Goal: Task Accomplishment & Management: Manage account settings

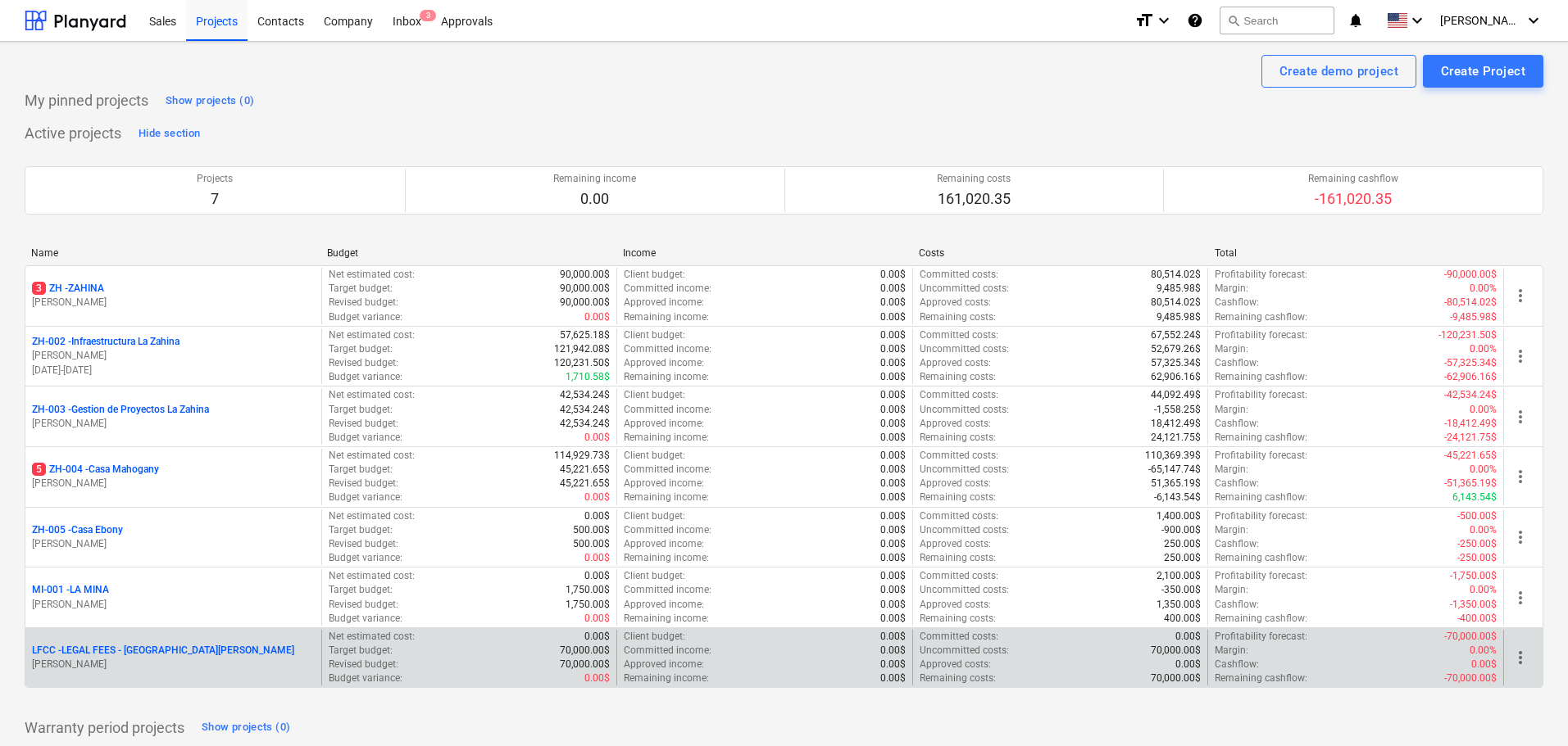
click at [154, 637] on div "LFCC - LEGAL FEES - COSTA [PERSON_NAME] [PERSON_NAME]" at bounding box center [173, 658] width 295 height 56
click at [157, 649] on p "LFCC - LEGAL FEES - COSTA CAÑAS" at bounding box center [163, 650] width 262 height 14
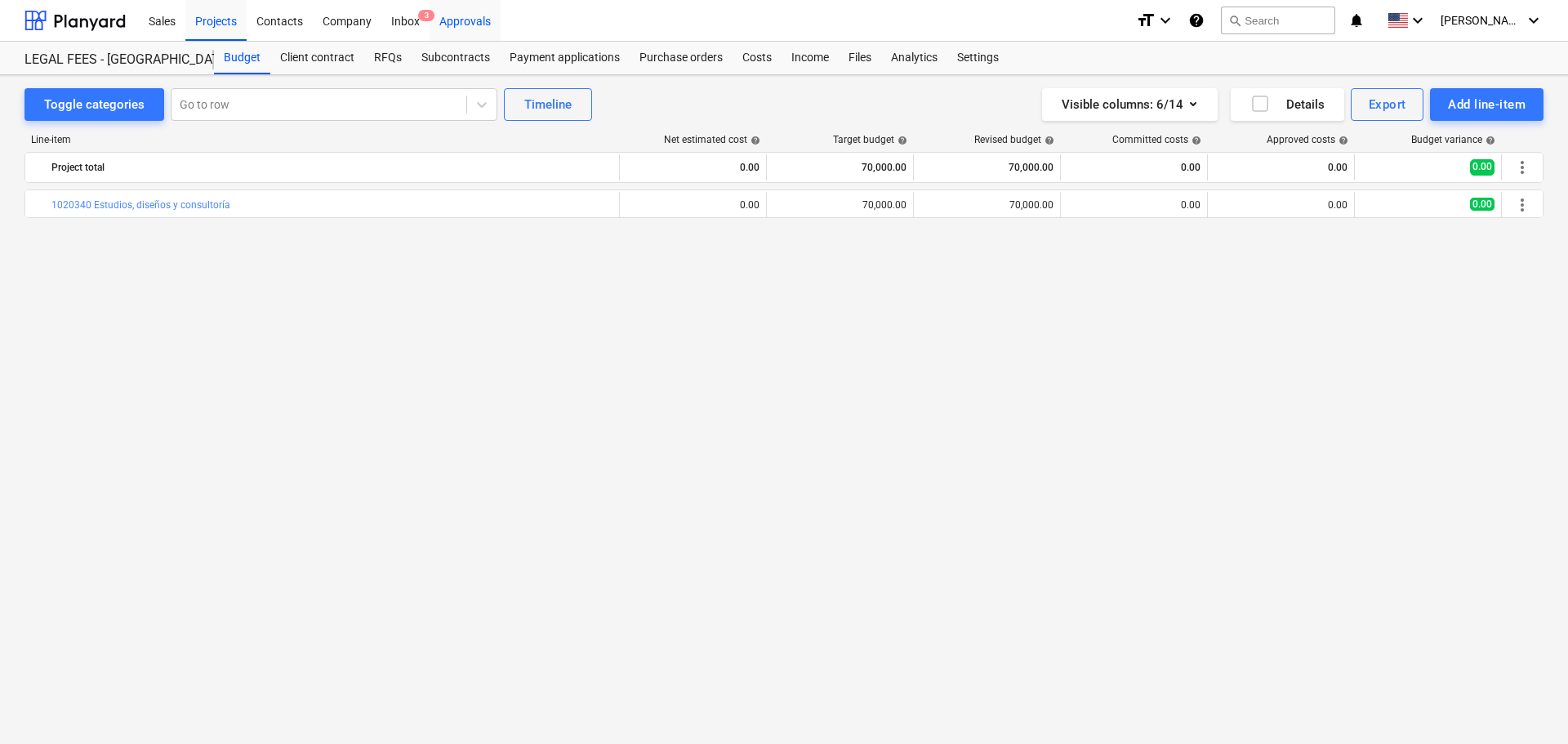
click at [455, 26] on div "Approvals" at bounding box center [465, 20] width 71 height 42
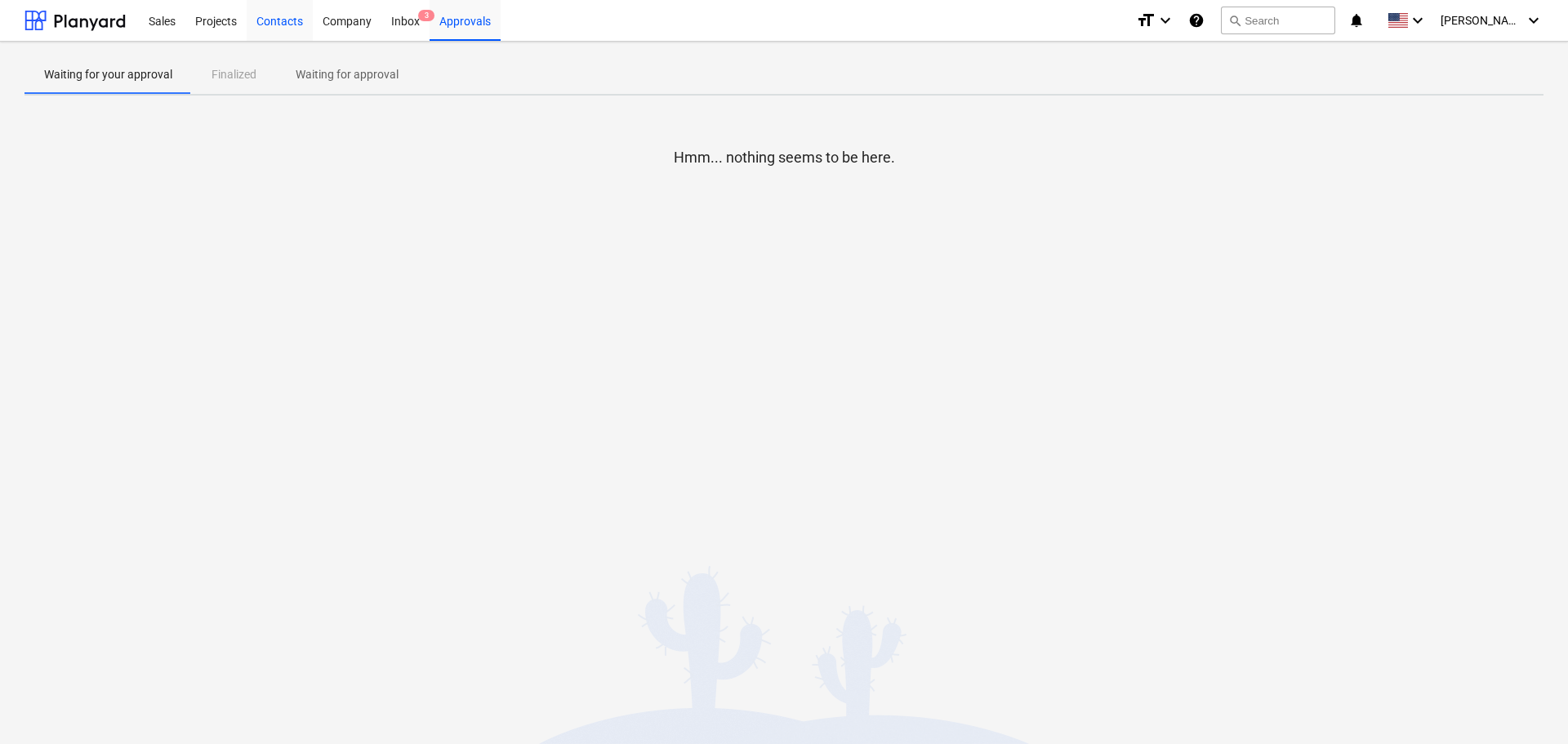
click at [265, 25] on div "Contacts" at bounding box center [279, 20] width 66 height 42
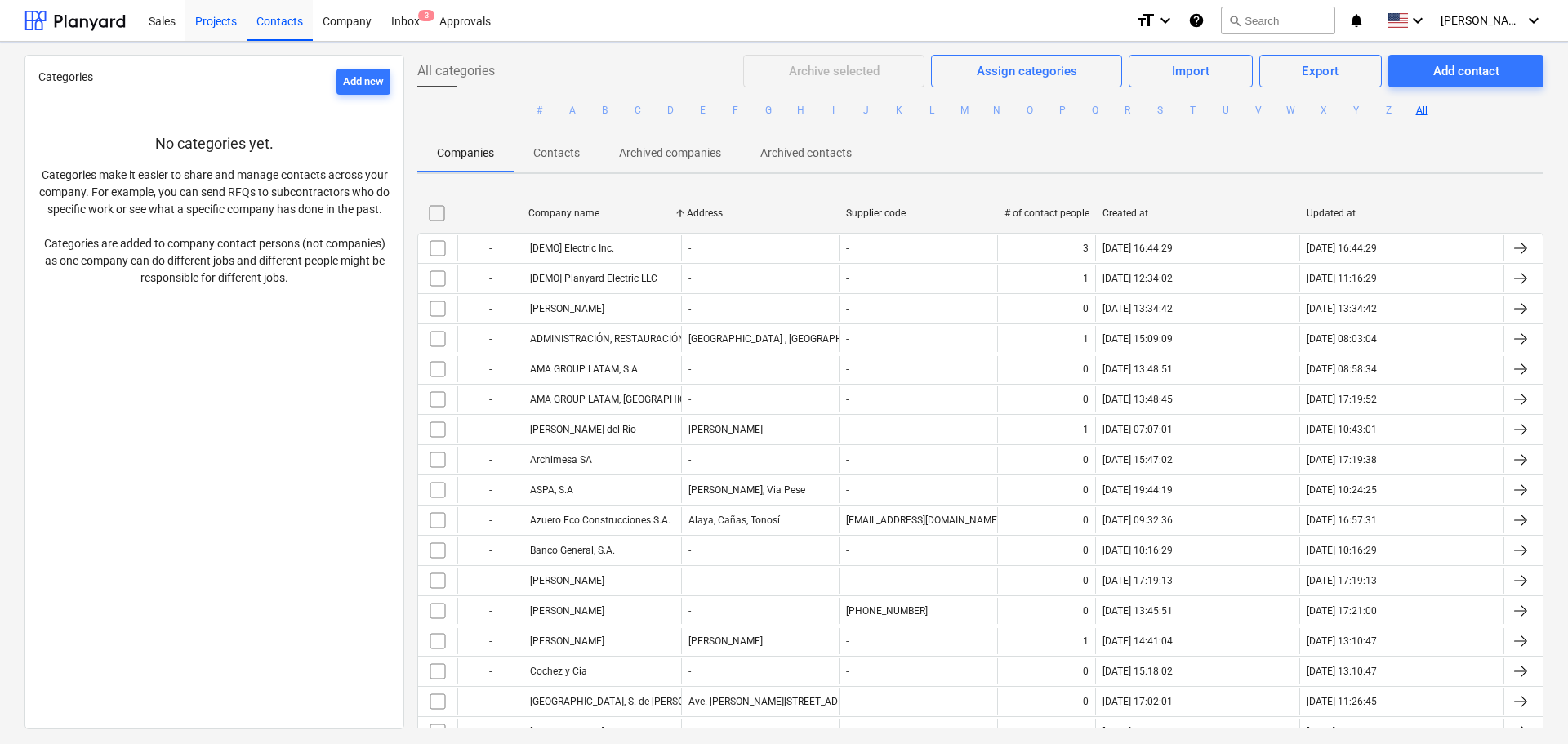
click at [212, 24] on div "Projects" at bounding box center [216, 20] width 61 height 42
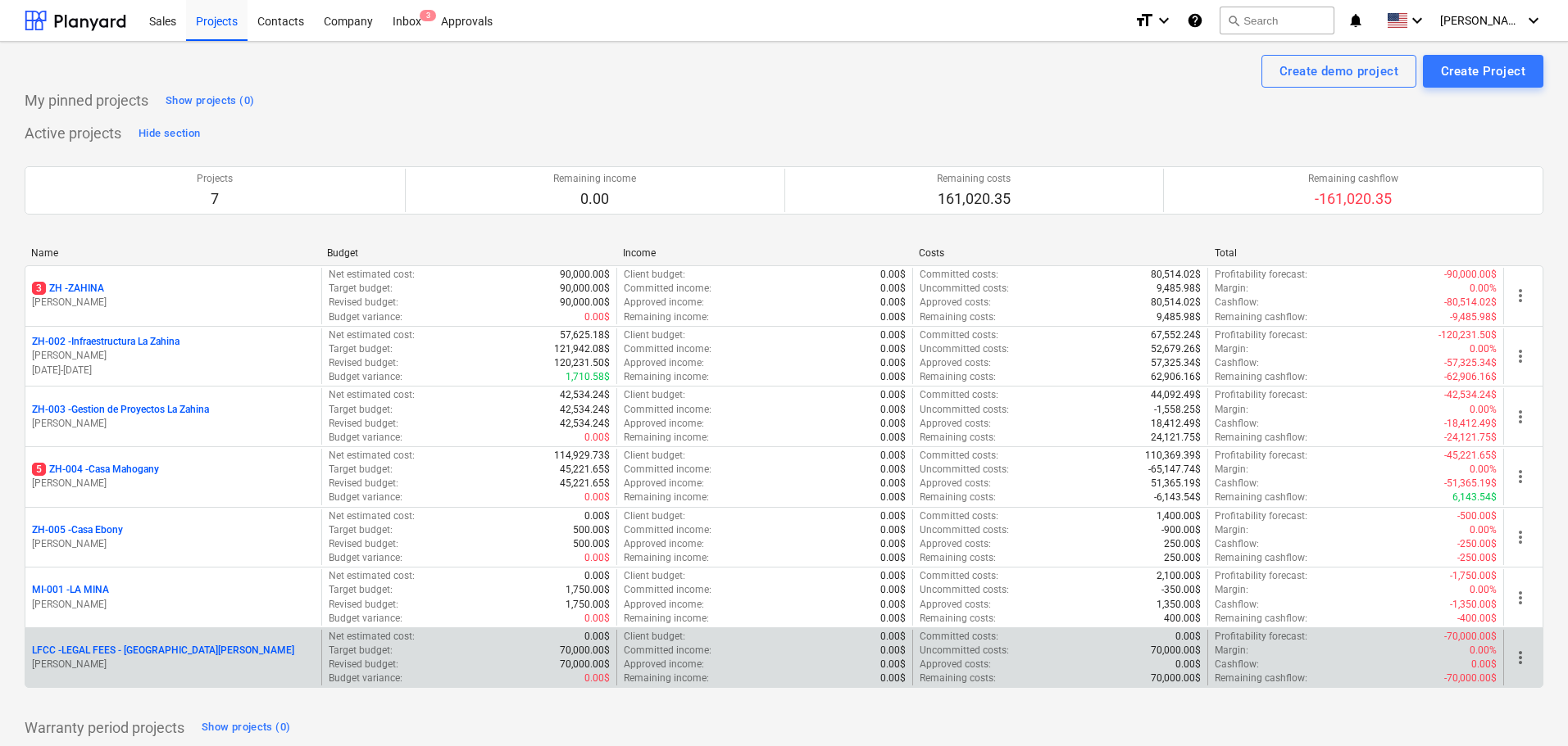
click at [128, 661] on p "[PERSON_NAME]" at bounding box center [173, 665] width 283 height 14
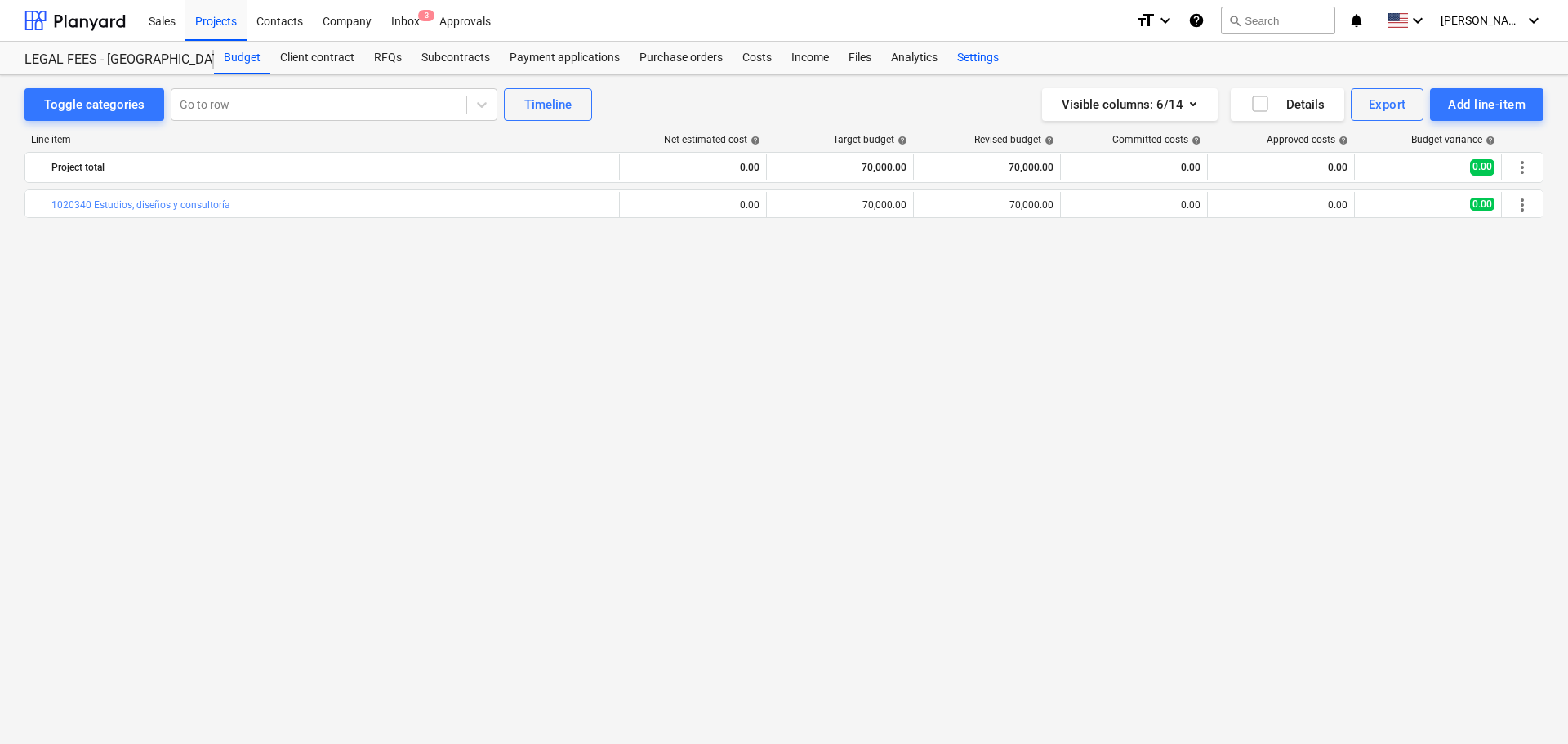
click at [973, 59] on div "Settings" at bounding box center [978, 58] width 61 height 33
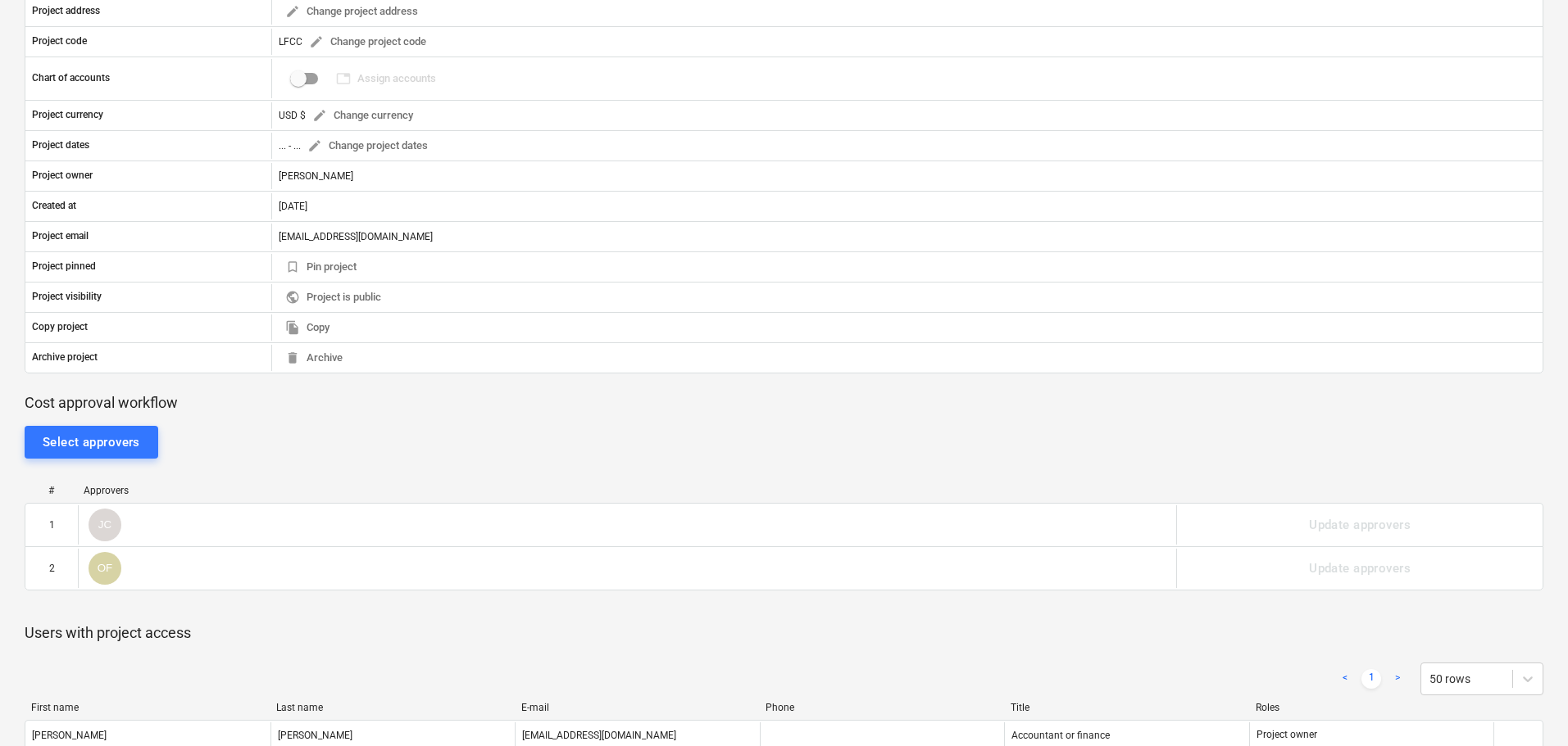
scroll to position [246, 0]
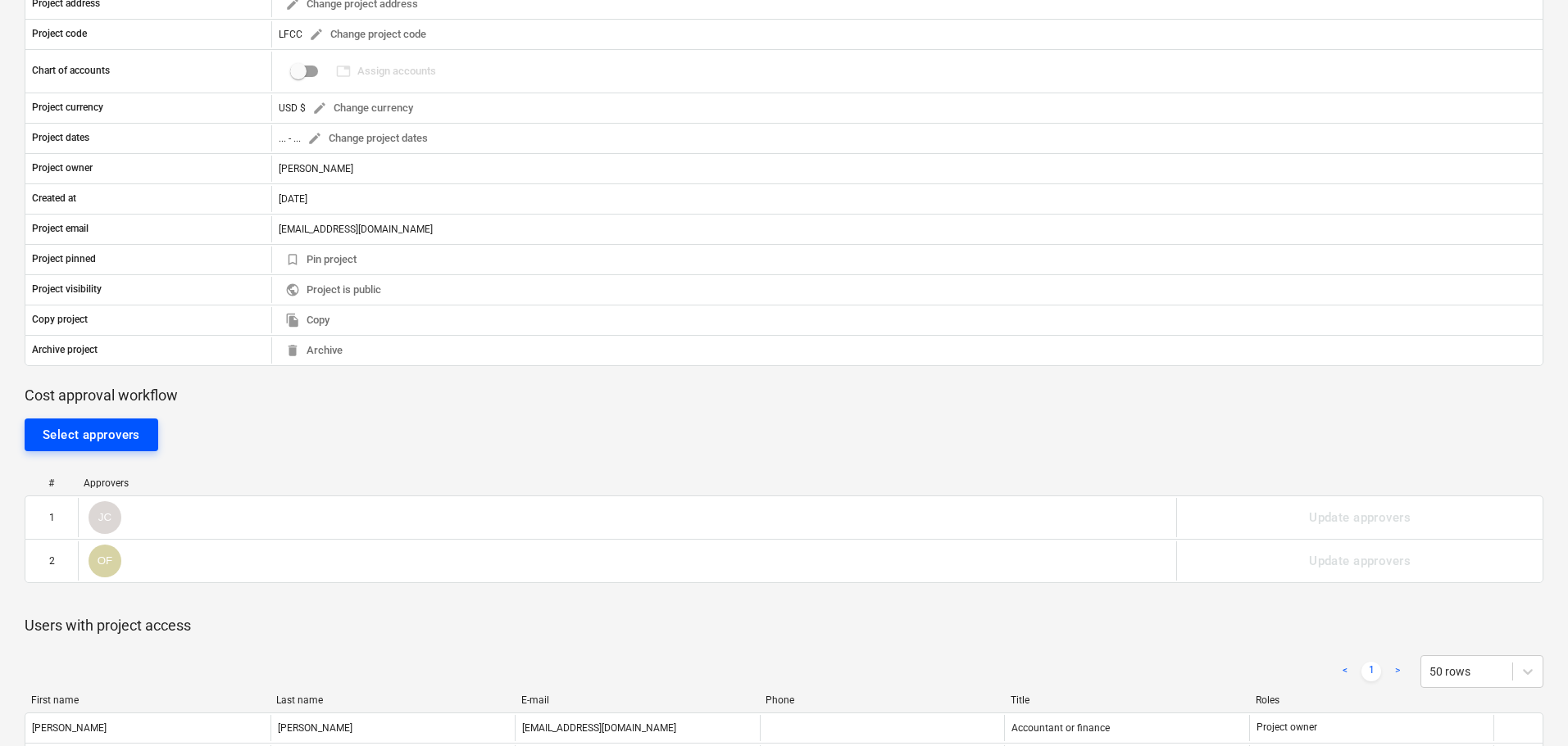
click at [104, 441] on div "Select approvers" at bounding box center [91, 435] width 97 height 21
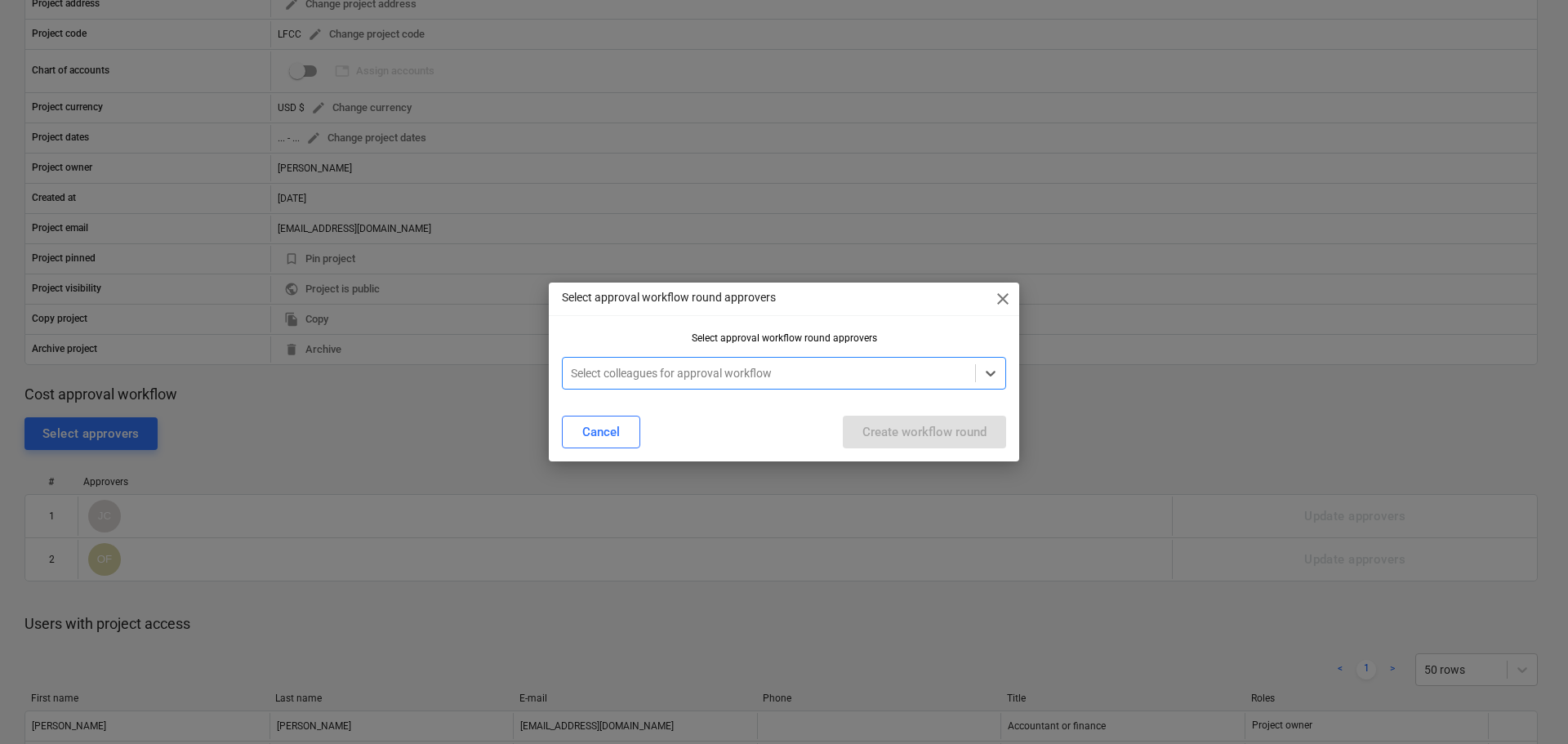
click at [769, 375] on div at bounding box center [769, 373] width 397 height 17
click at [694, 374] on div at bounding box center [769, 373] width 397 height 17
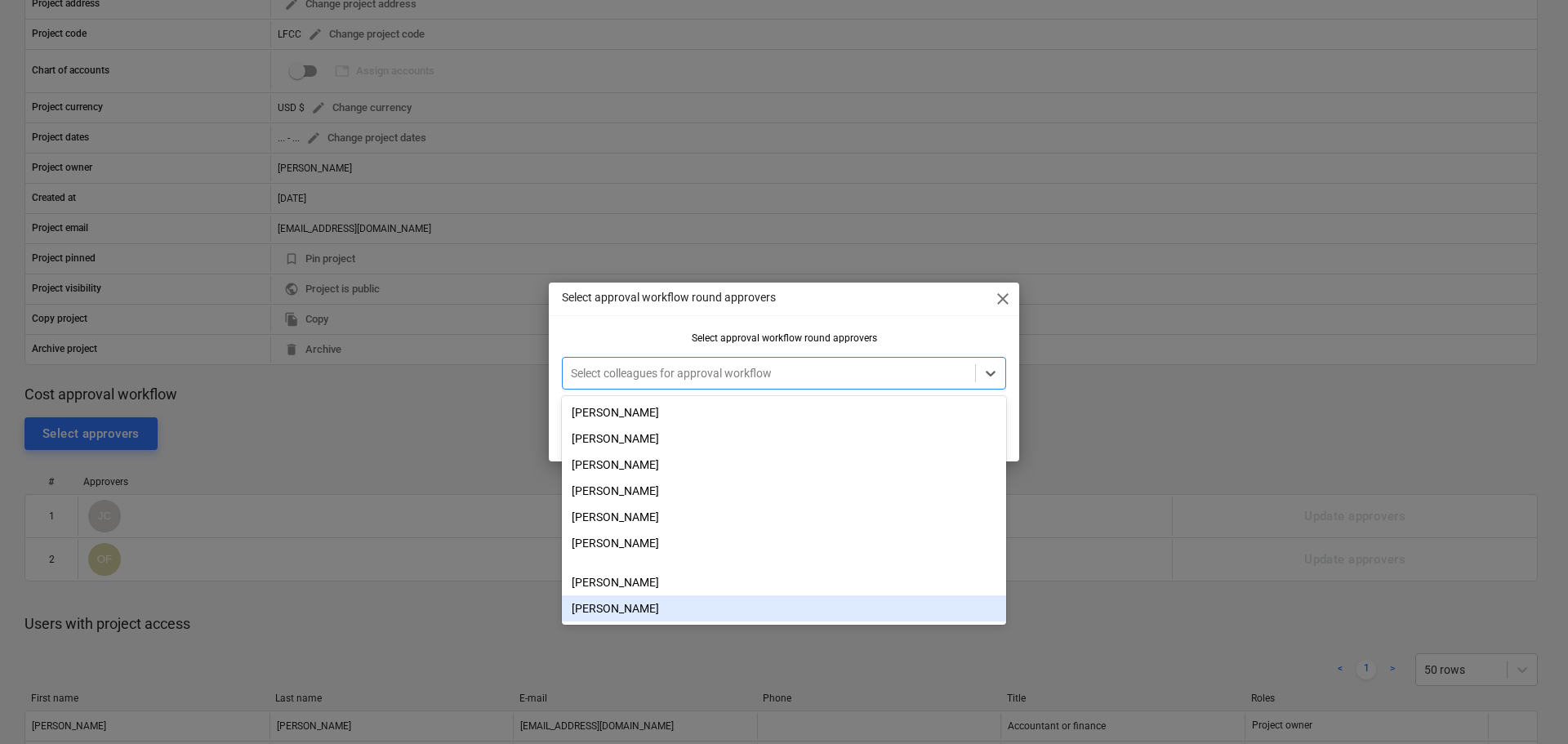
click at [628, 603] on div "Oscar Frances" at bounding box center [784, 608] width 444 height 26
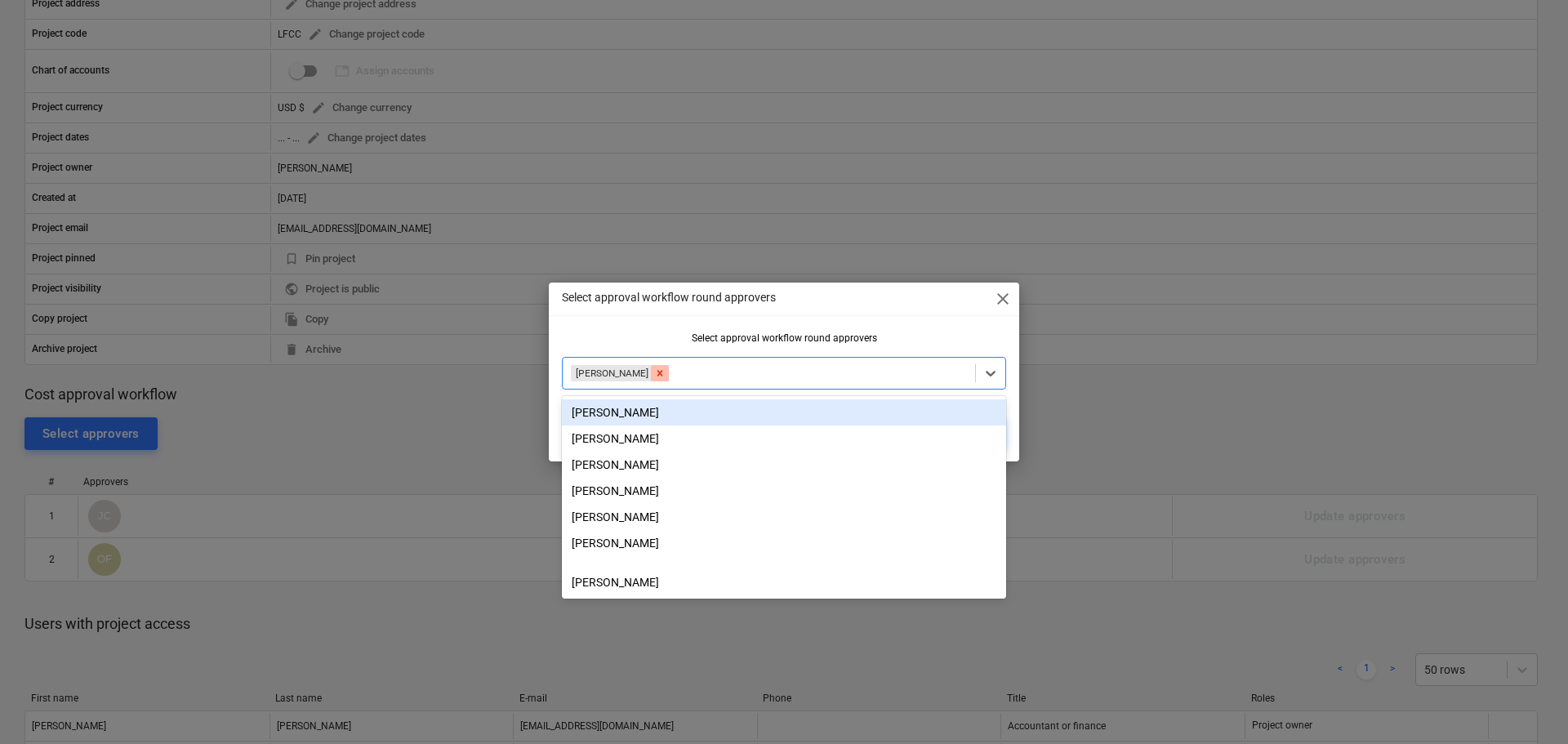
click at [654, 372] on icon "Remove Oscar Frances" at bounding box center [660, 373] width 12 height 12
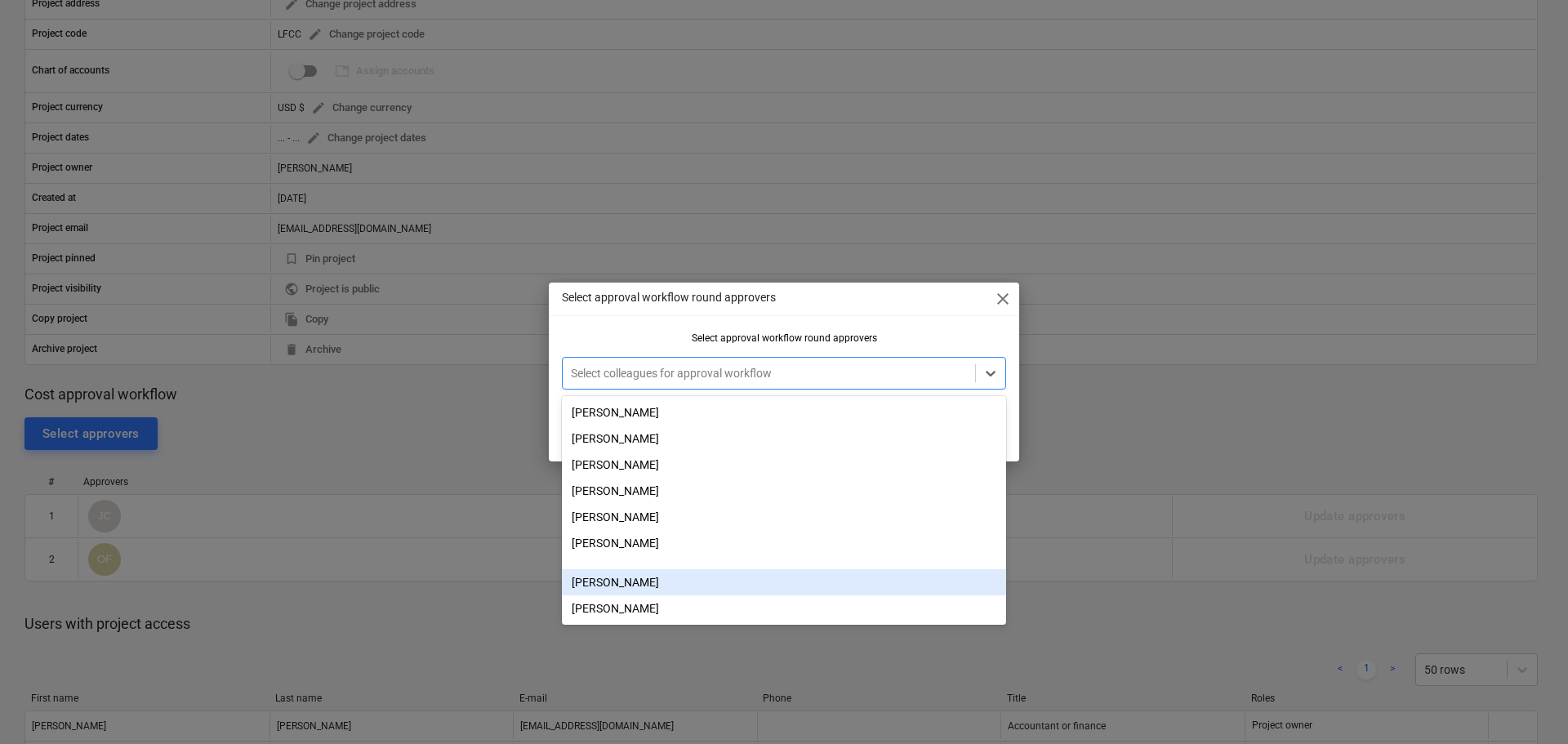
click at [607, 596] on div "Sofia Lanuza" at bounding box center [784, 582] width 444 height 26
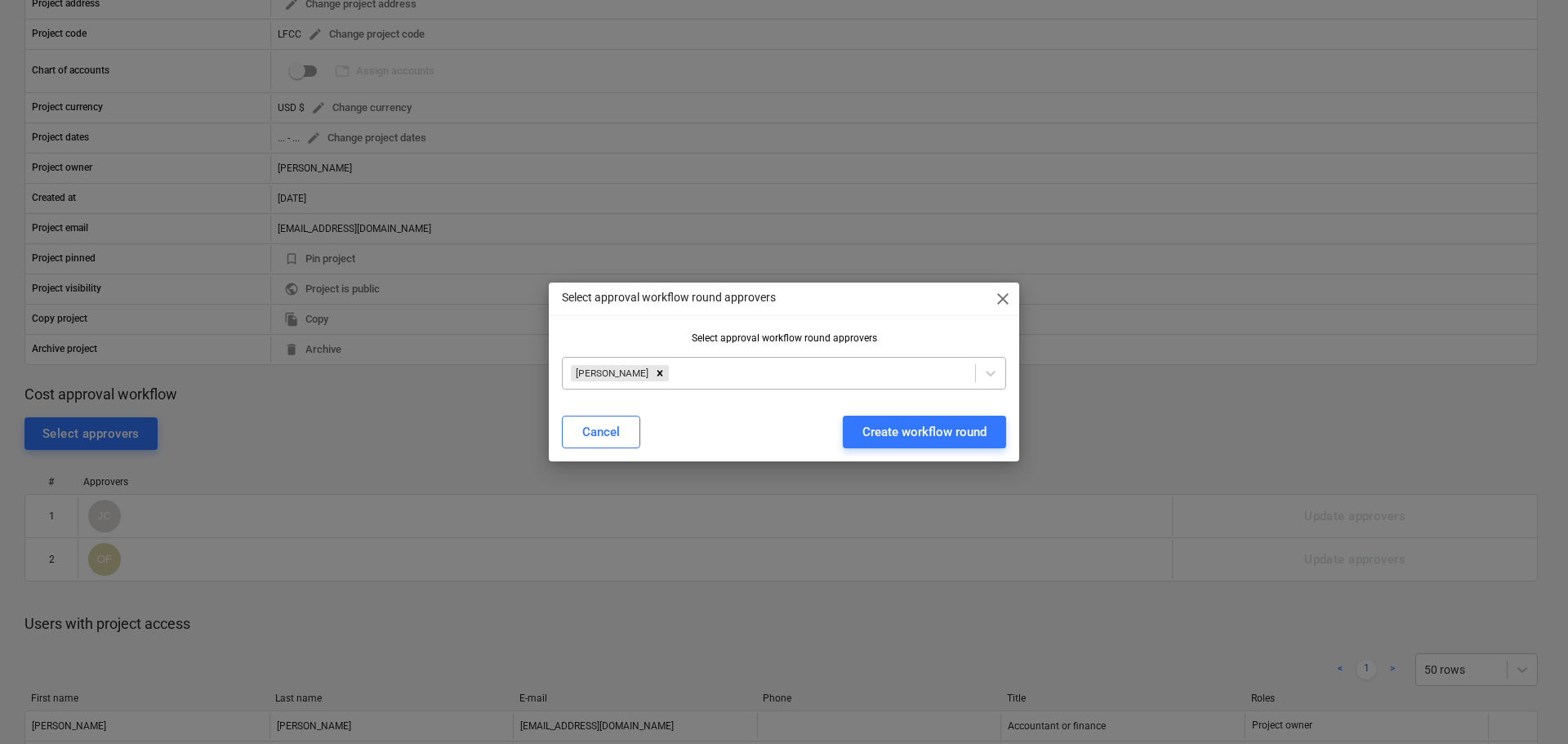
click at [870, 307] on div "Select approval workflow round approvers close" at bounding box center [784, 299] width 470 height 33
click at [934, 433] on div "Create workflow round" at bounding box center [925, 432] width 124 height 21
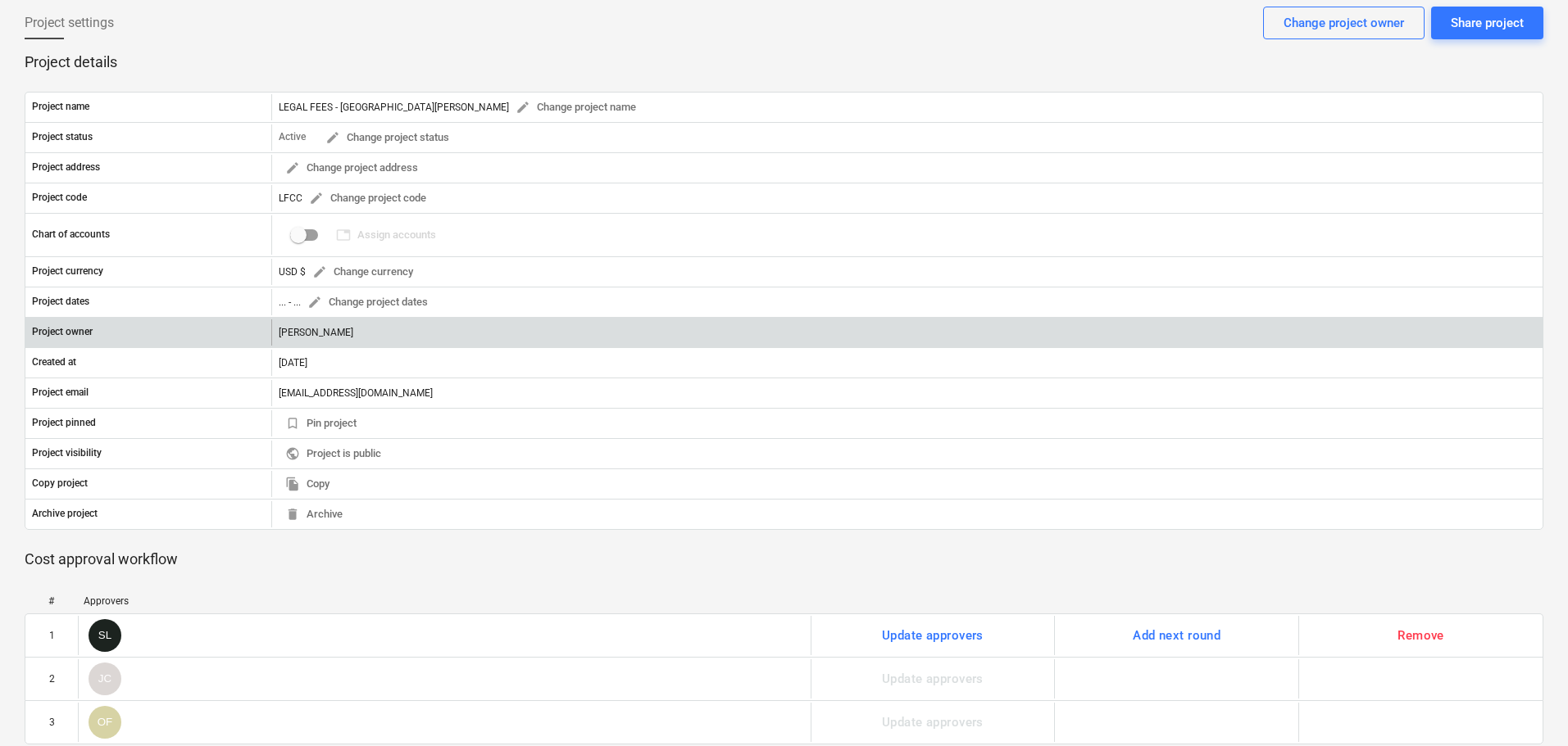
scroll to position [0, 0]
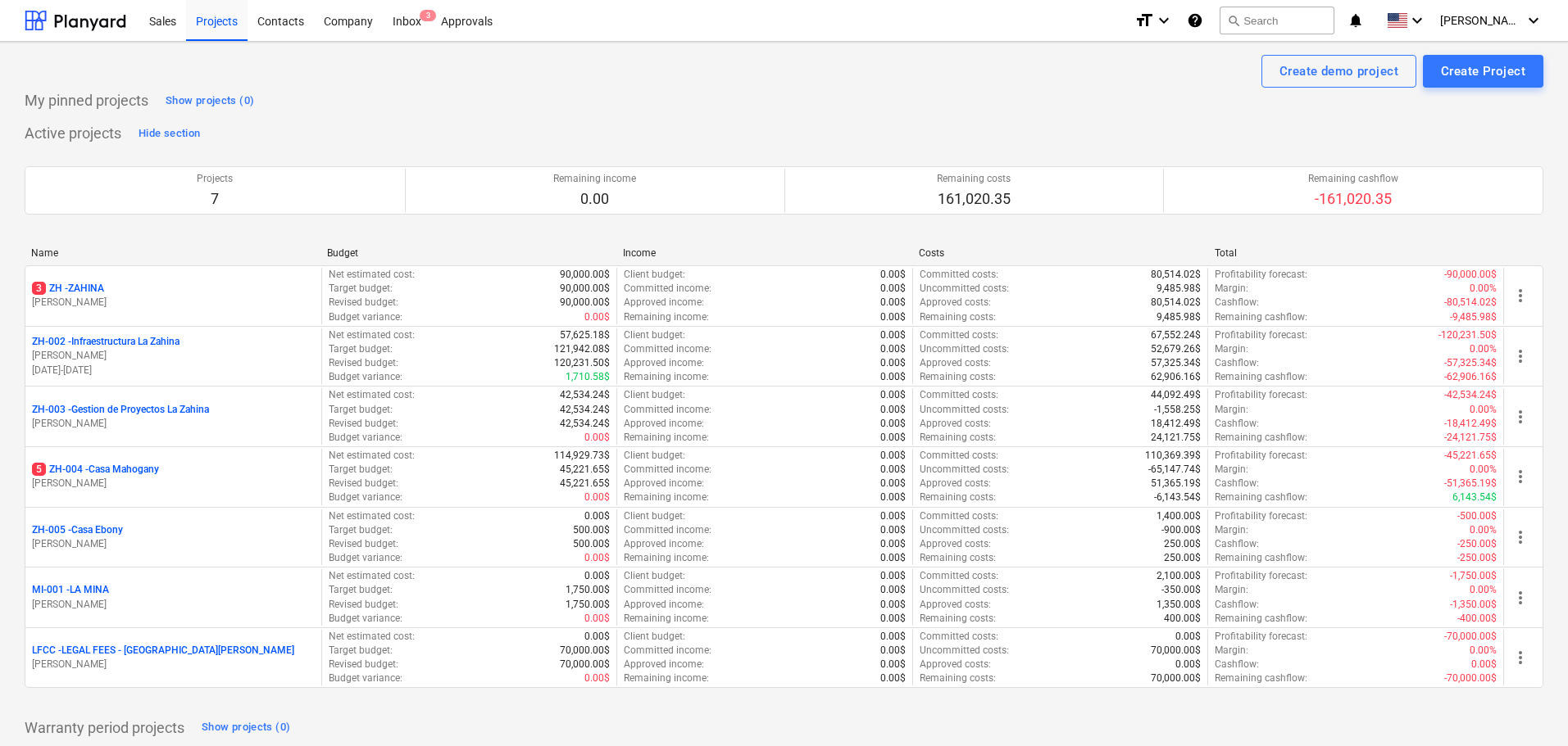
click at [1492, 18] on div "Project fetching failed You do not have permissions for this action" at bounding box center [1338, 26] width 442 height 52
click at [1529, 21] on div "Project fetching failed You do not have permissions for this action" at bounding box center [1338, 26] width 442 height 52
click at [1532, 29] on icon "keyboard_arrow_down" at bounding box center [1533, 20] width 19 height 19
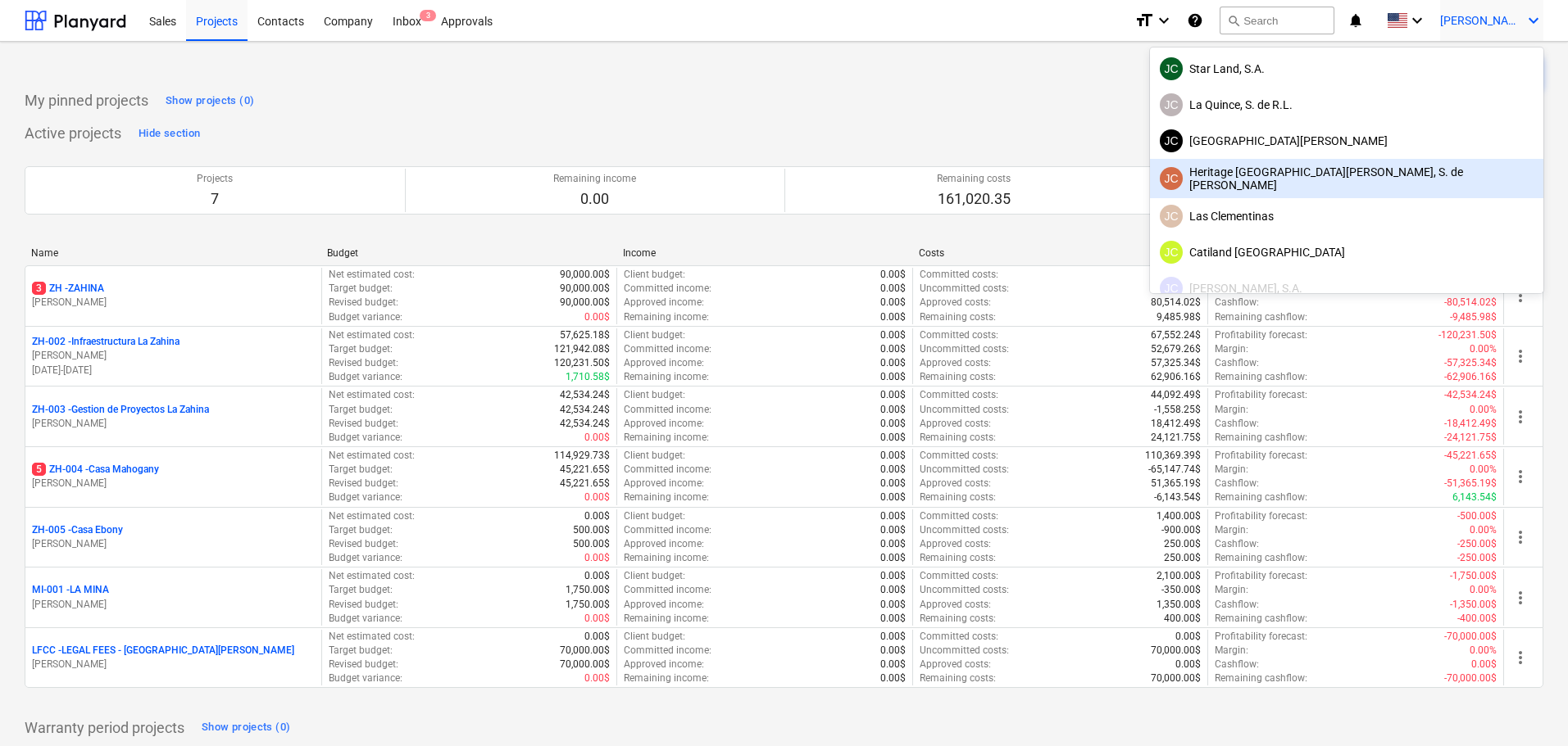
click at [1424, 172] on div "JC Heritage [GEOGRAPHIC_DATA][PERSON_NAME], S. de [PERSON_NAME]" at bounding box center [1346, 178] width 374 height 26
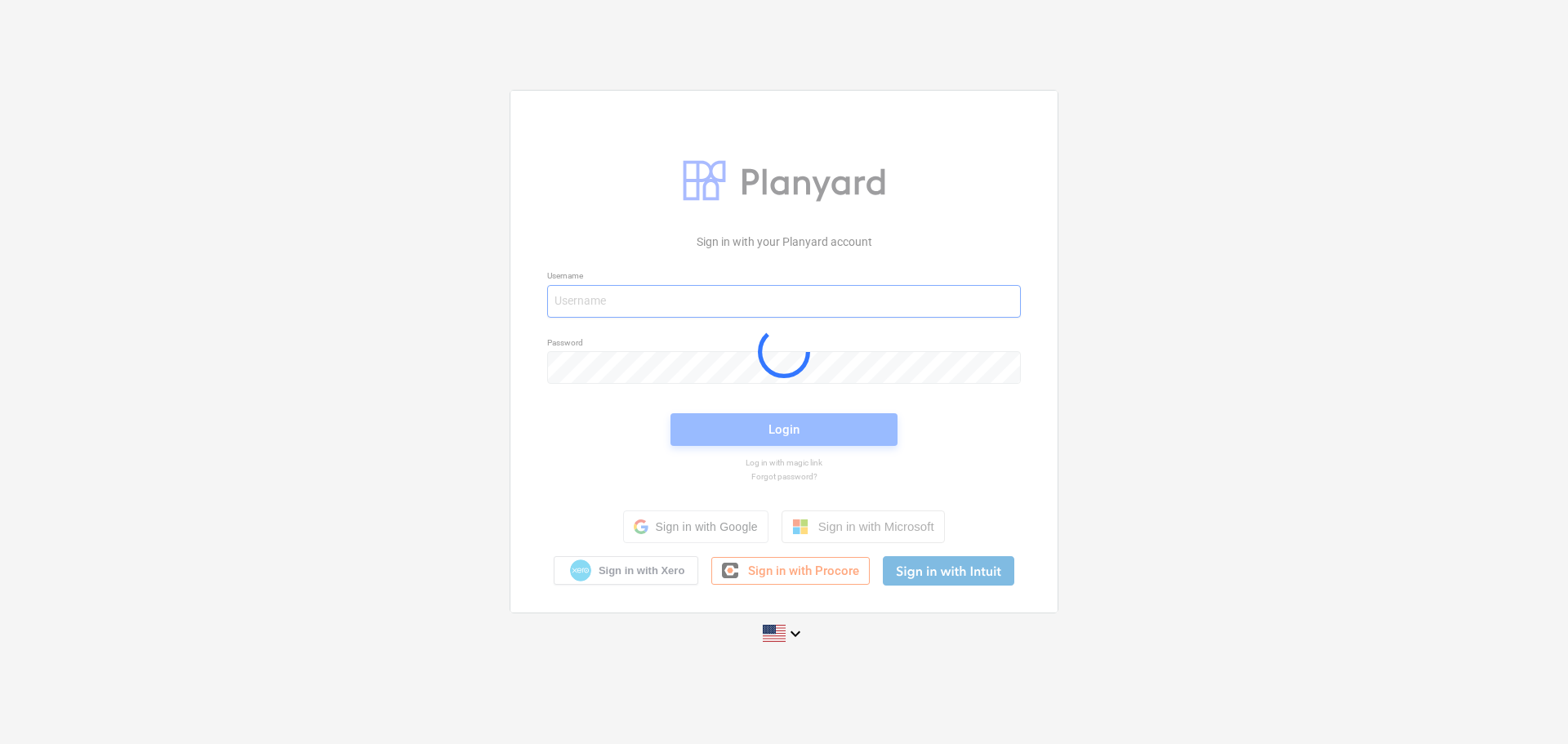
type input "[PERSON_NAME][EMAIL_ADDRESS][DOMAIN_NAME]"
